Goal: Information Seeking & Learning: Learn about a topic

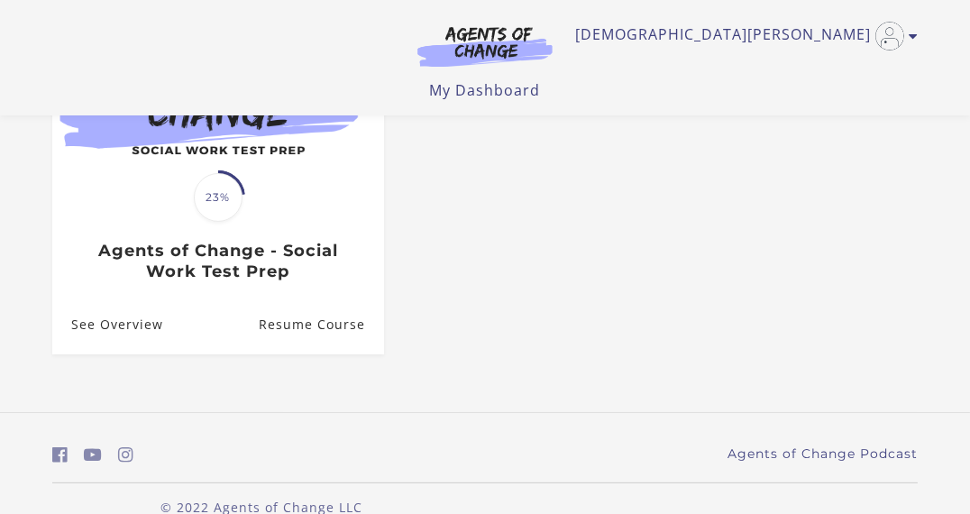
scroll to position [259, 0]
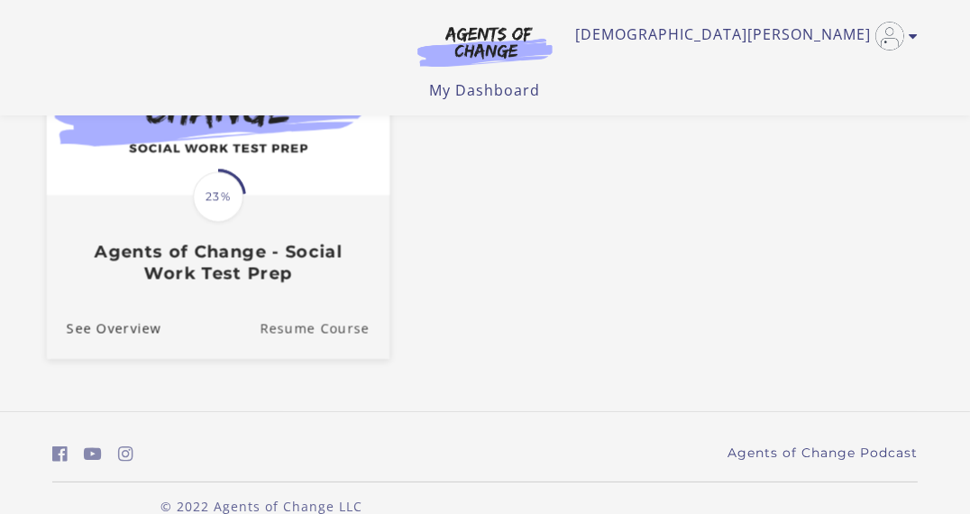
click at [314, 341] on link "Resume Course" at bounding box center [325, 328] width 130 height 60
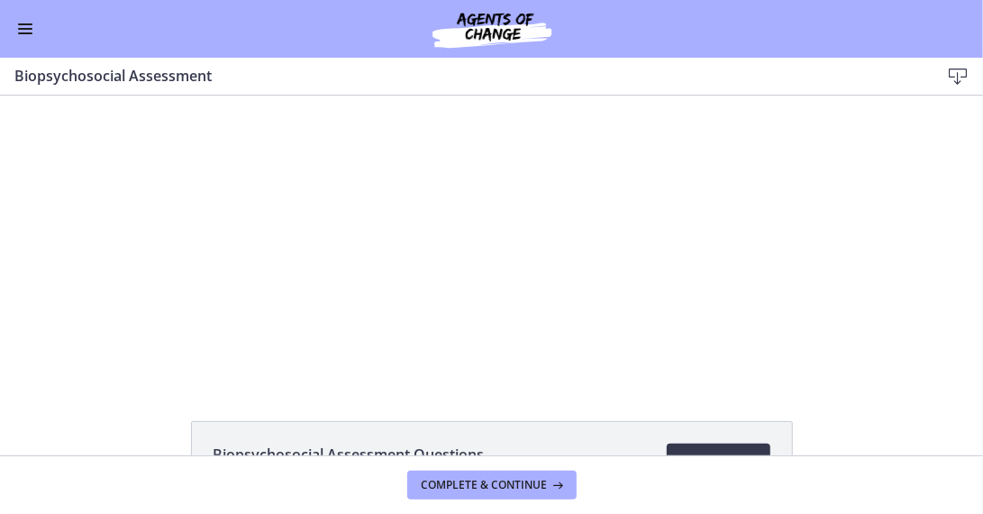
click at [25, 23] on span "Enable menu" at bounding box center [25, 24] width 14 height 2
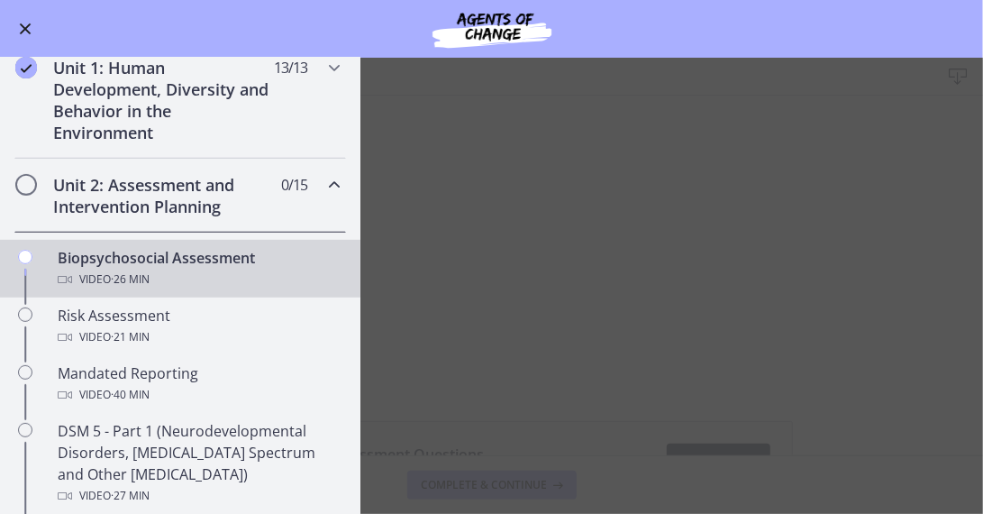
scroll to position [393, 0]
click at [69, 271] on icon "Chapters" at bounding box center [65, 278] width 14 height 14
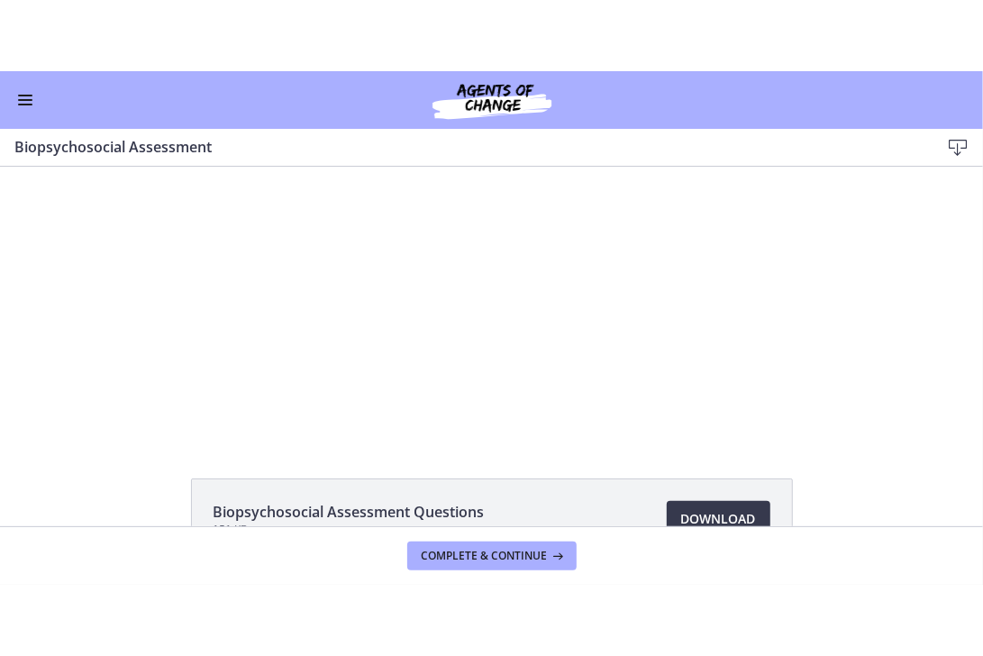
scroll to position [8, 0]
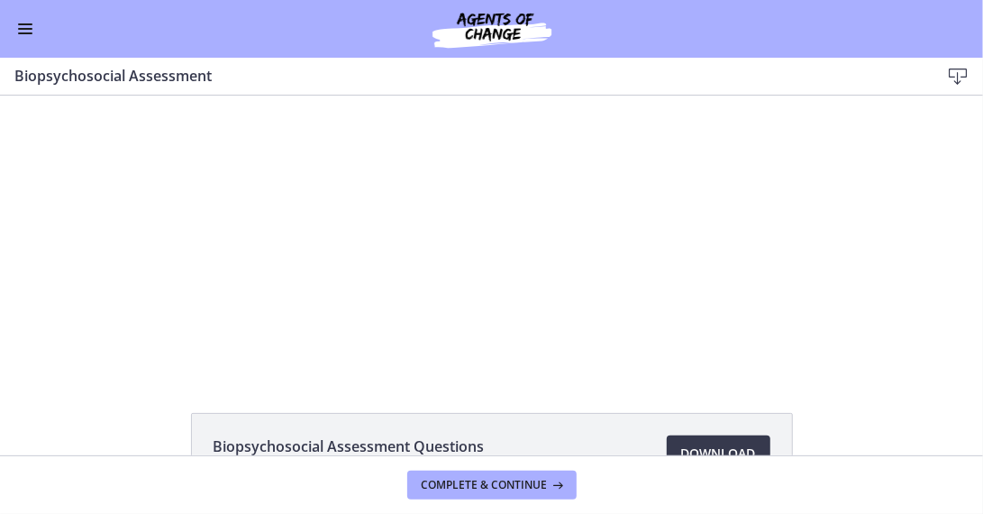
click at [652, 313] on div at bounding box center [491, 229] width 507 height 284
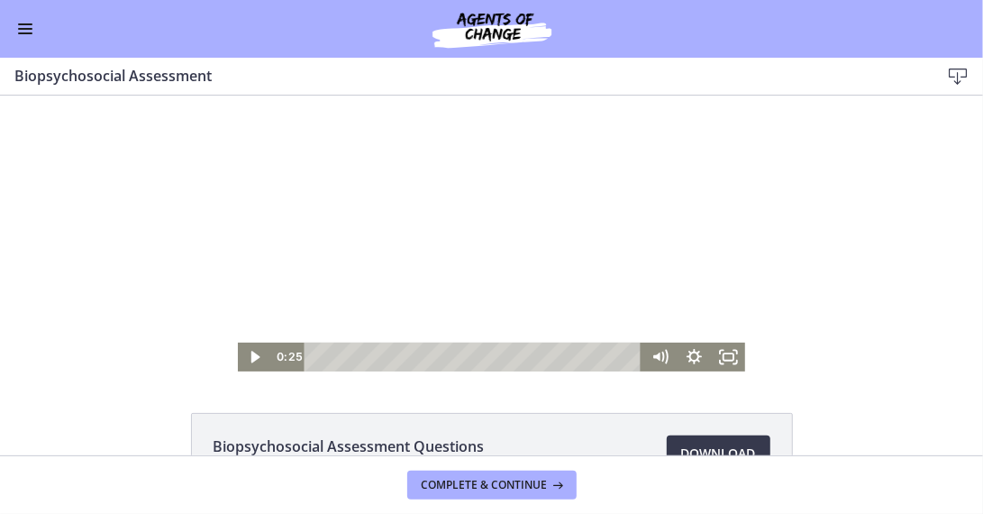
click at [724, 354] on icon "Fullscreen" at bounding box center [728, 356] width 34 height 29
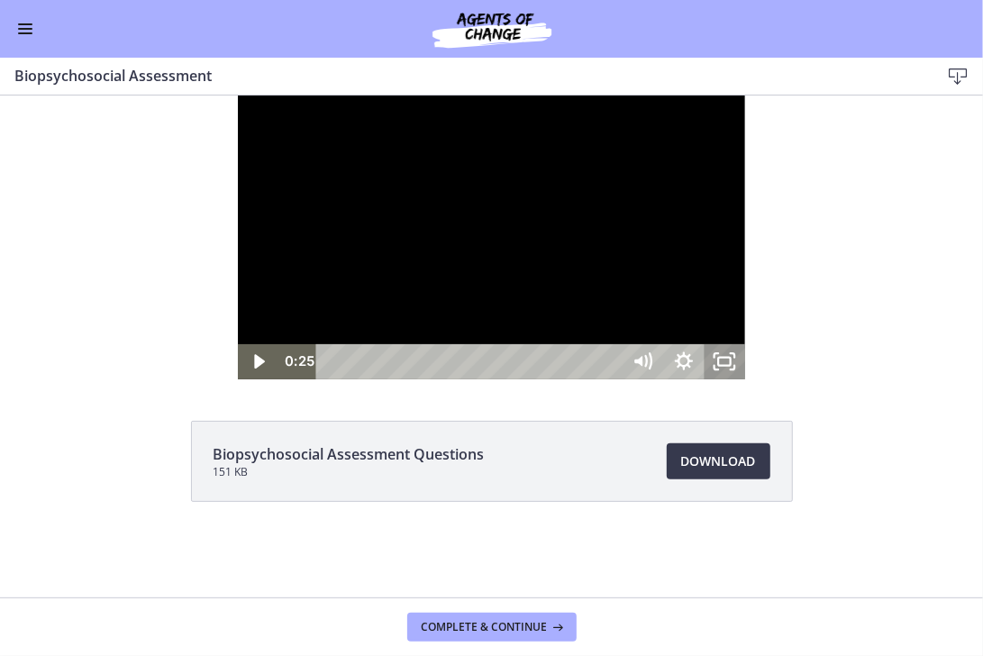
scroll to position [0, 0]
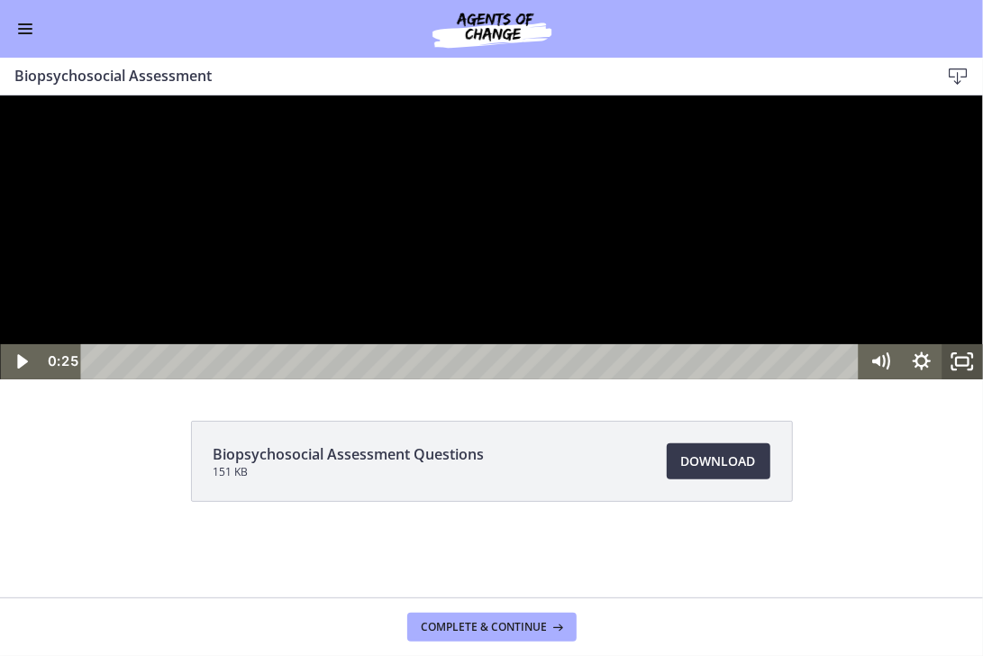
click at [594, 379] on div at bounding box center [491, 237] width 983 height 284
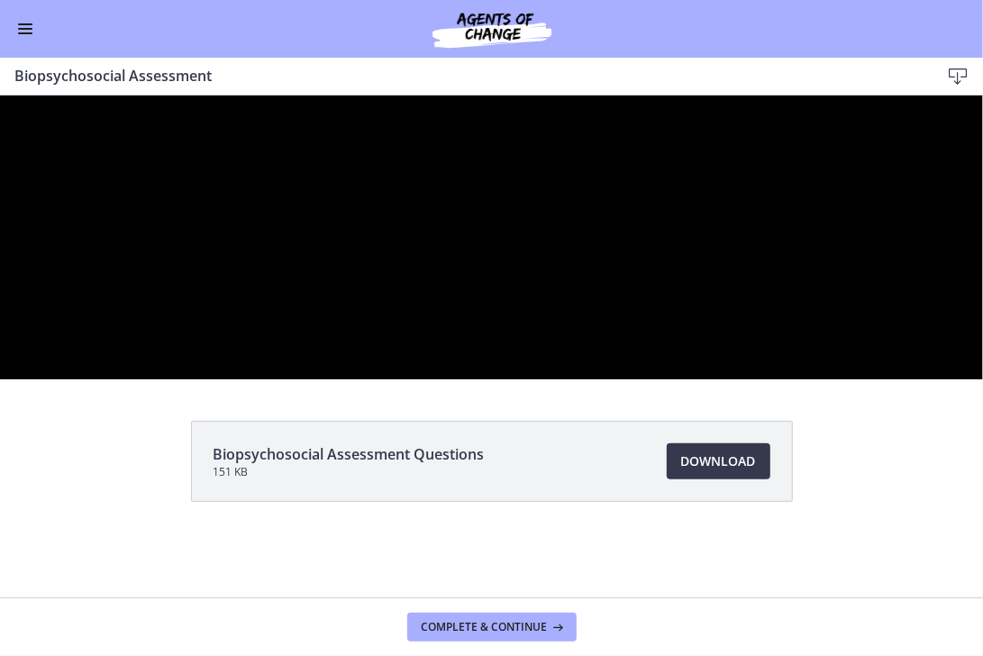
click button "Pause: cbe28tpt4o1cl02sic2g.mp4" at bounding box center [0, 95] width 1 height 1
click button "Play Video: cbe28tpt4o1cl02sic2g.mp4" at bounding box center [0, 95] width 1 height 1
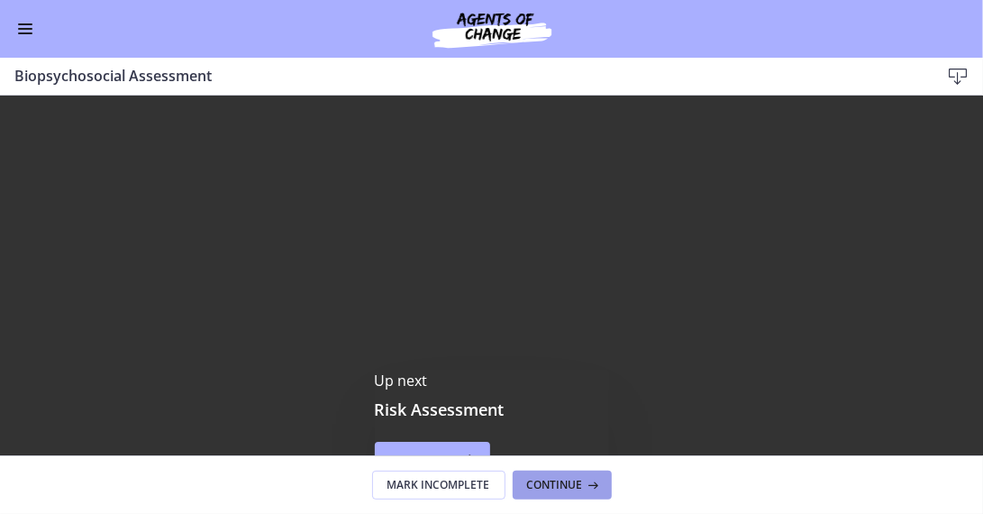
click at [559, 478] on span "Continue" at bounding box center [555, 485] width 56 height 14
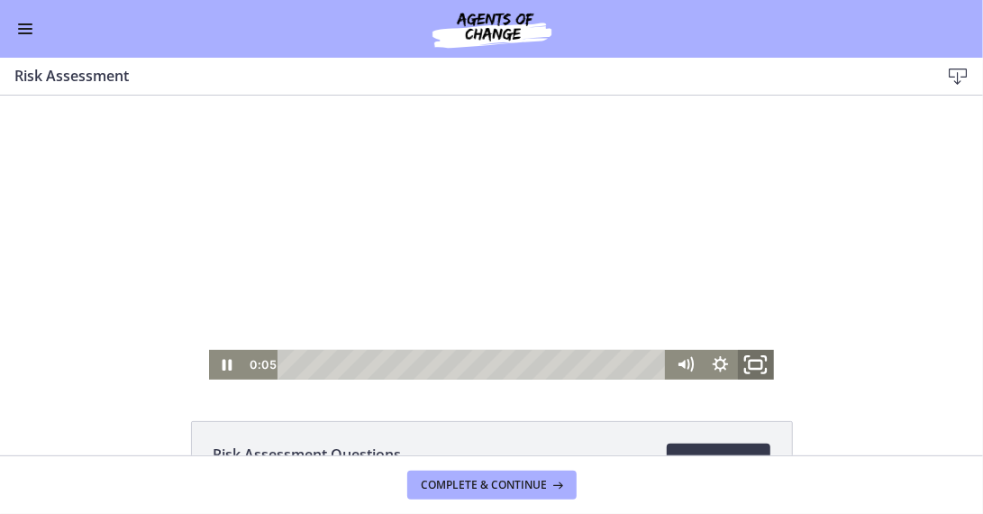
click at [759, 364] on icon "Fullscreen" at bounding box center [757, 364] width 42 height 36
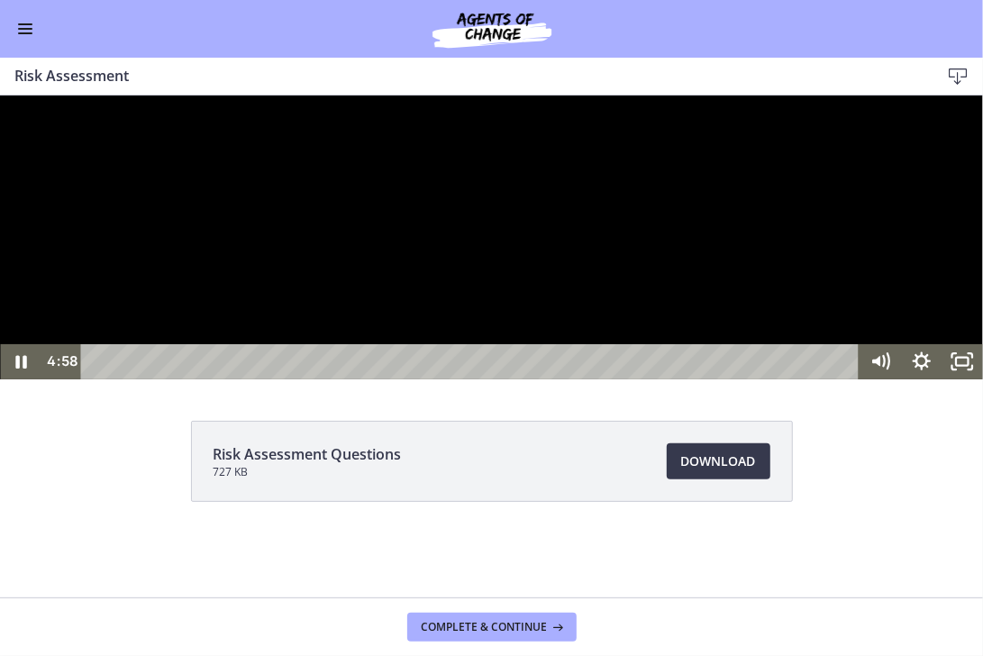
click at [546, 379] on div at bounding box center [491, 237] width 983 height 284
click button "Play Video: cbe2b61t4o1cl02sic50.mp4" at bounding box center [0, 95] width 1 height 1
